Goal: Transaction & Acquisition: Purchase product/service

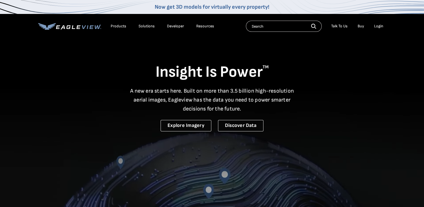
click at [378, 28] on div "Login" at bounding box center [378, 26] width 9 height 5
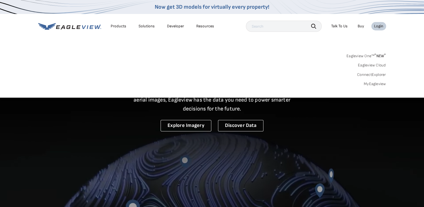
click at [378, 85] on link "MyEagleview" at bounding box center [375, 83] width 22 height 5
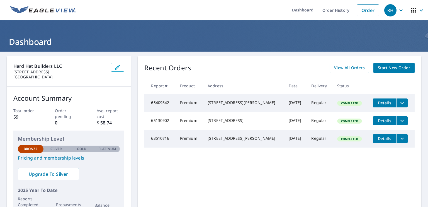
click at [385, 67] on span "Start New Order" at bounding box center [394, 67] width 32 height 7
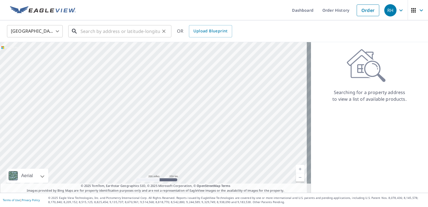
click at [95, 32] on input "text" at bounding box center [120, 31] width 79 height 16
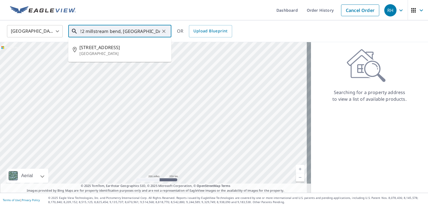
scroll to position [0, 11]
type input "21022 millstream bend, san antonio 78266"
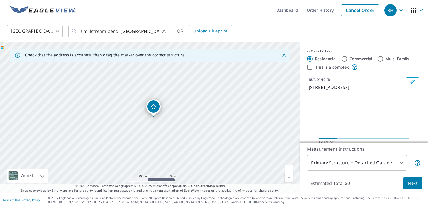
scroll to position [0, 0]
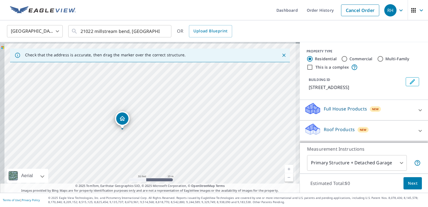
drag, startPoint x: 118, startPoint y: 103, endPoint x: 216, endPoint y: 149, distance: 107.8
click at [216, 149] on div "21022 Millstream Bnd San Antonio, TX 78266" at bounding box center [150, 117] width 300 height 151
